Goal: Task Accomplishment & Management: Complete application form

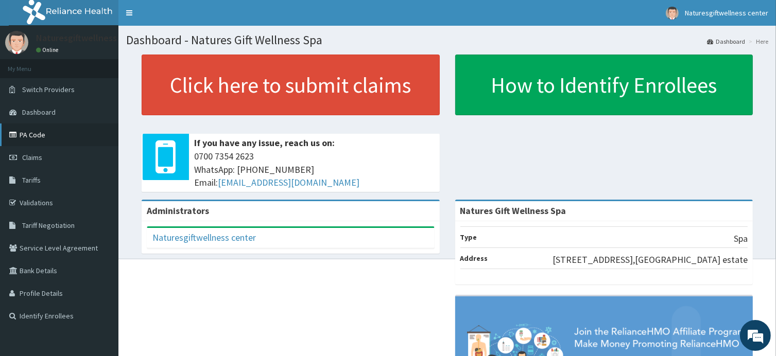
click at [32, 138] on link "PA Code" at bounding box center [59, 135] width 118 height 23
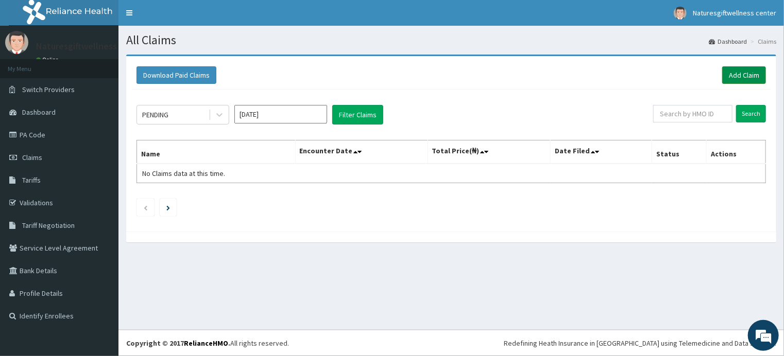
click at [743, 74] on link "Add Claim" at bounding box center [744, 75] width 44 height 18
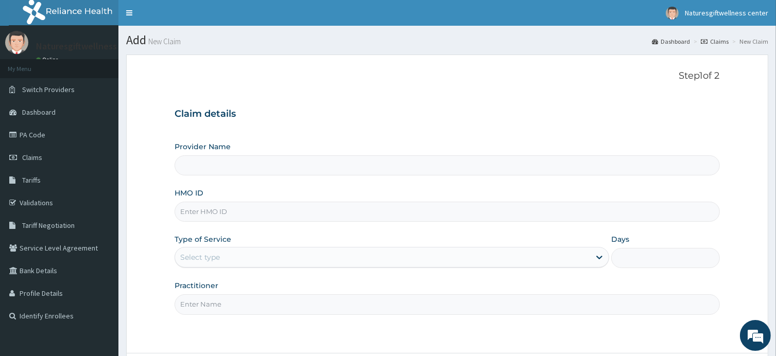
click at [200, 212] on input "HMO ID" at bounding box center [447, 212] width 545 height 20
type input "T"
type input "Natures Gift Wellness Spa"
type input "1"
type input "TMA/10057/A"
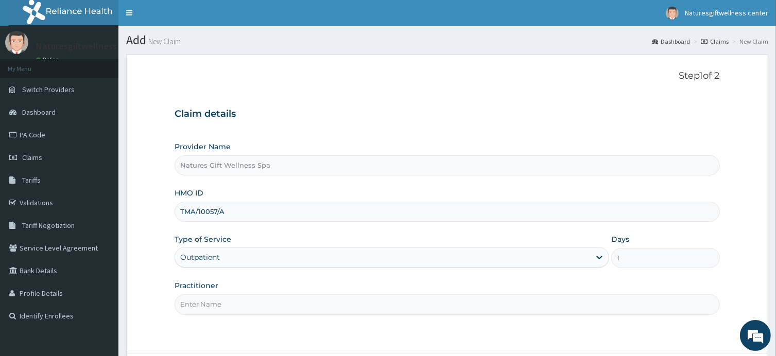
click at [230, 306] on input "Practitioner" at bounding box center [447, 305] width 545 height 20
type input "AJ"
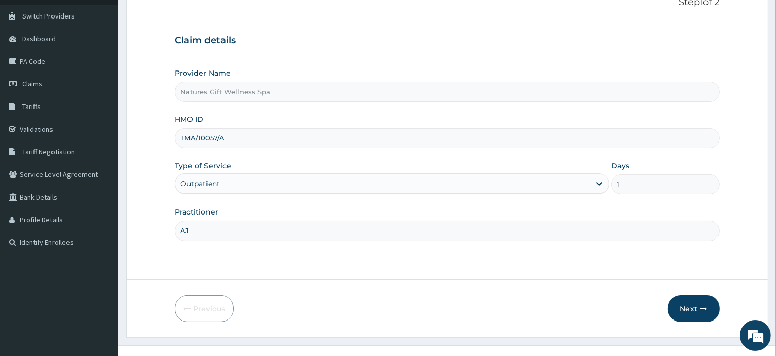
scroll to position [89, 0]
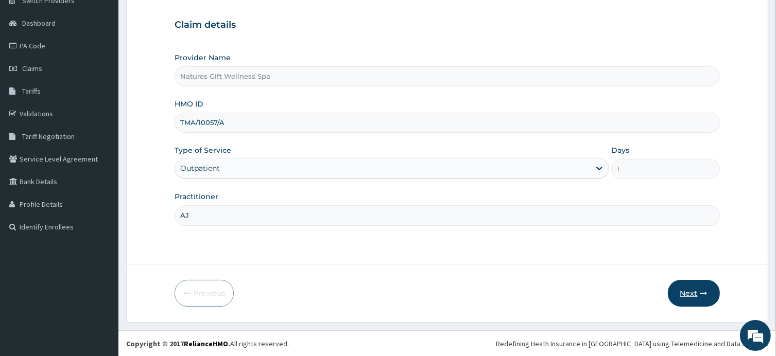
click at [688, 294] on button "Next" at bounding box center [694, 293] width 52 height 27
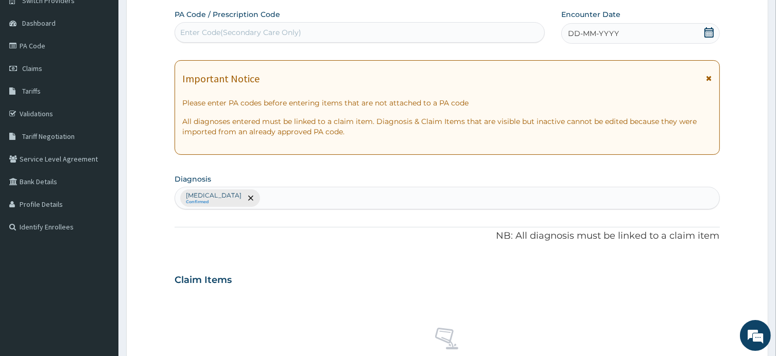
click at [238, 28] on div "Enter Code(Secondary Care Only)" at bounding box center [240, 32] width 121 height 10
type input "PA/7FB83F"
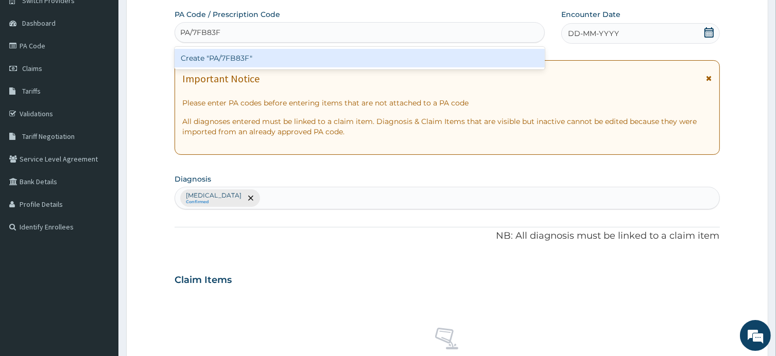
click at [244, 57] on div "Create "PA/7FB83F"" at bounding box center [360, 58] width 370 height 19
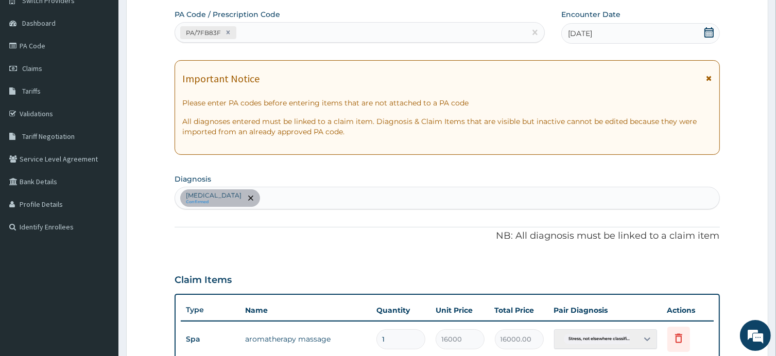
scroll to position [336, 0]
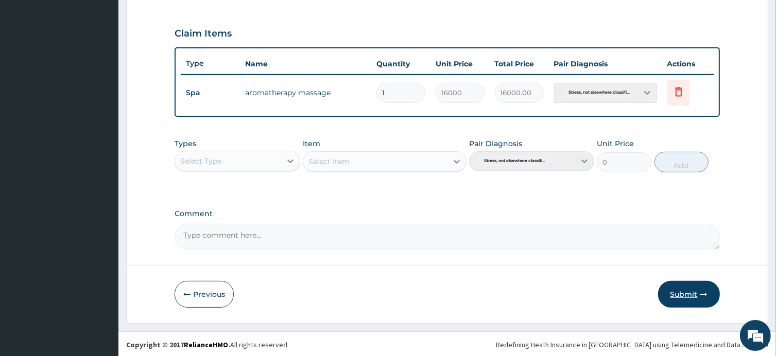
click at [684, 293] on button "Submit" at bounding box center [689, 294] width 62 height 27
